Goal: Task Accomplishment & Management: Manage account settings

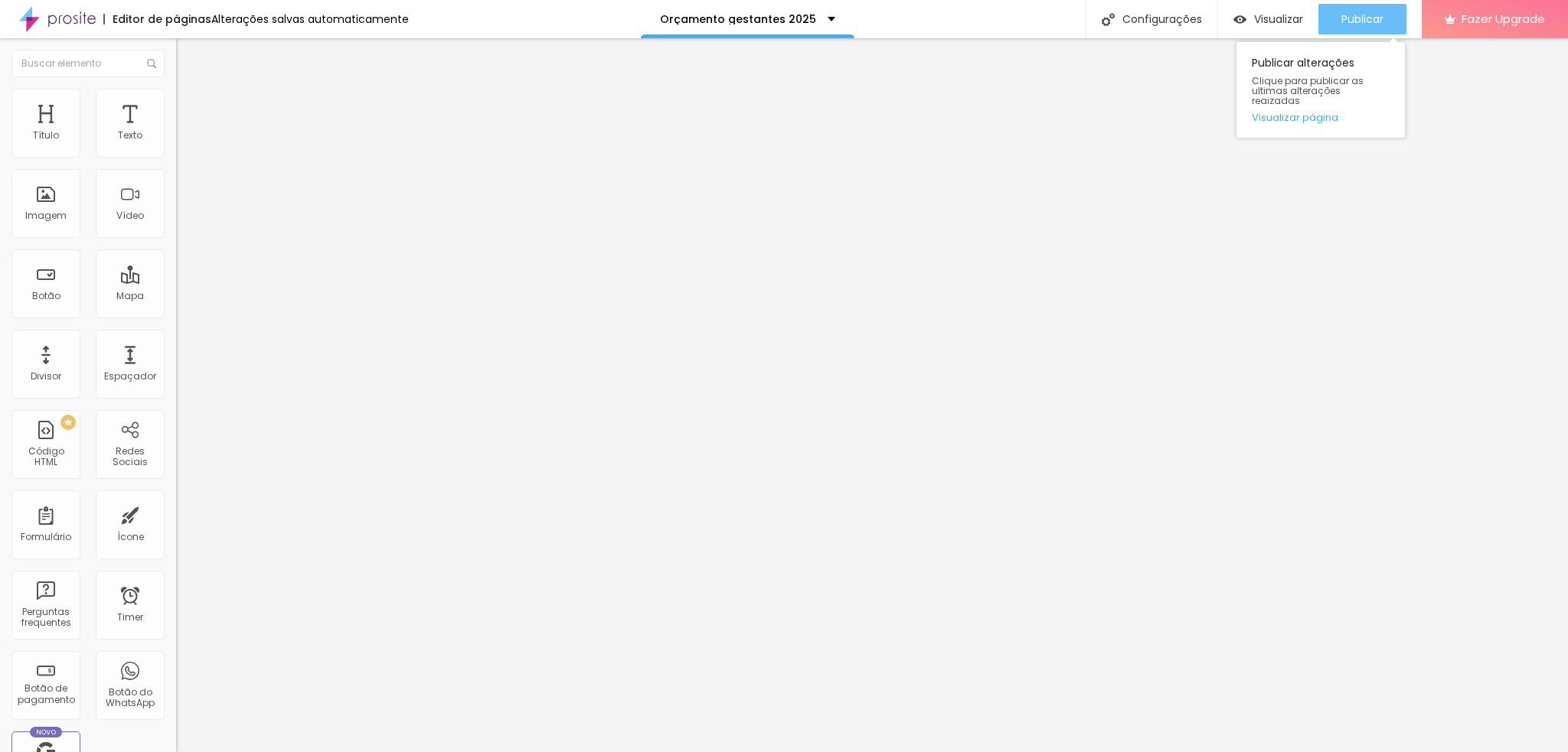
click at [1357, 19] on span "Publicar" at bounding box center [1363, 18] width 42 height 12
click at [1354, 27] on div "Publicar" at bounding box center [1363, 19] width 42 height 30
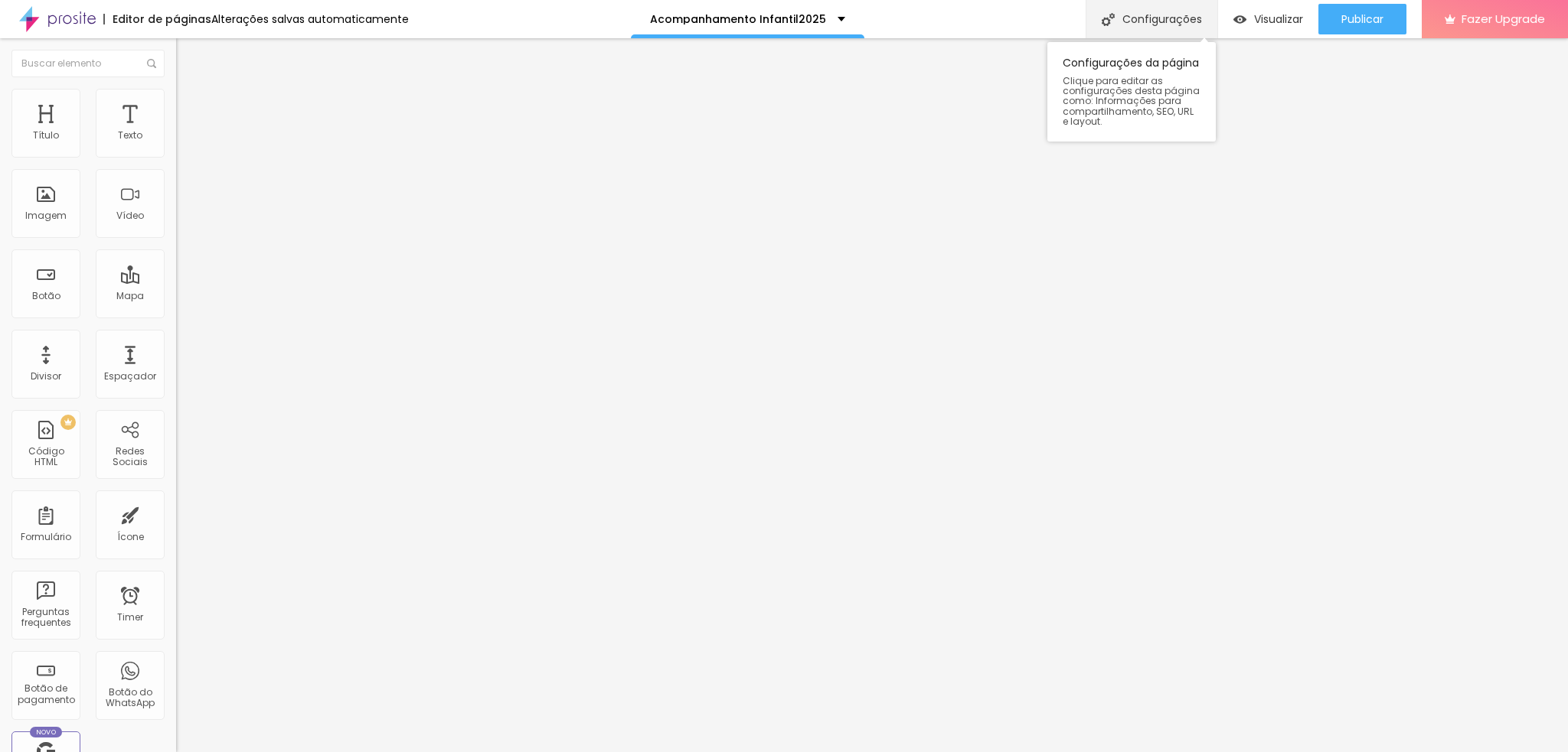
click at [1156, 13] on div "Configurações" at bounding box center [1151, 19] width 132 height 38
